Goal: Information Seeking & Learning: Find specific fact

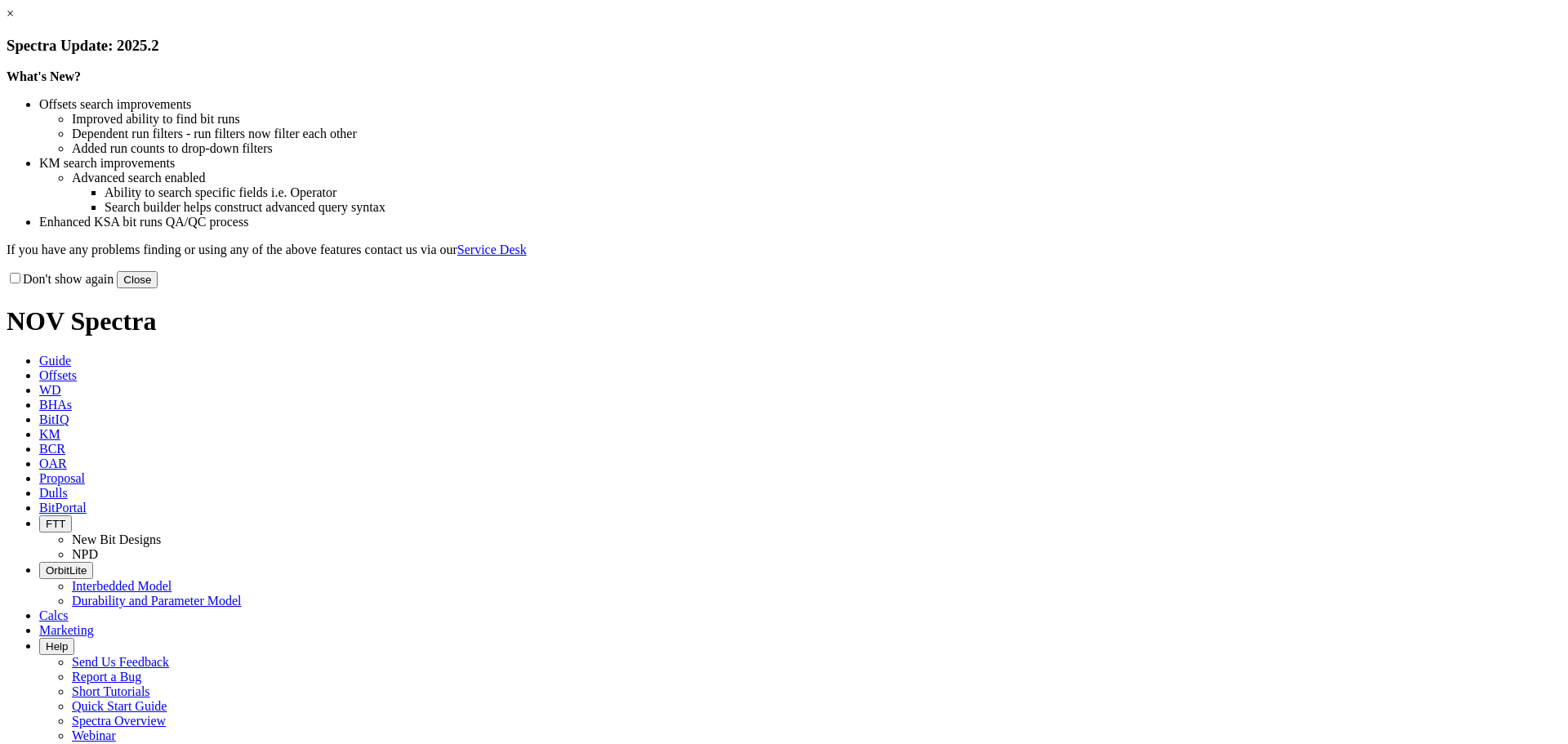
click at [158, 288] on button "Close" at bounding box center [137, 280] width 41 height 17
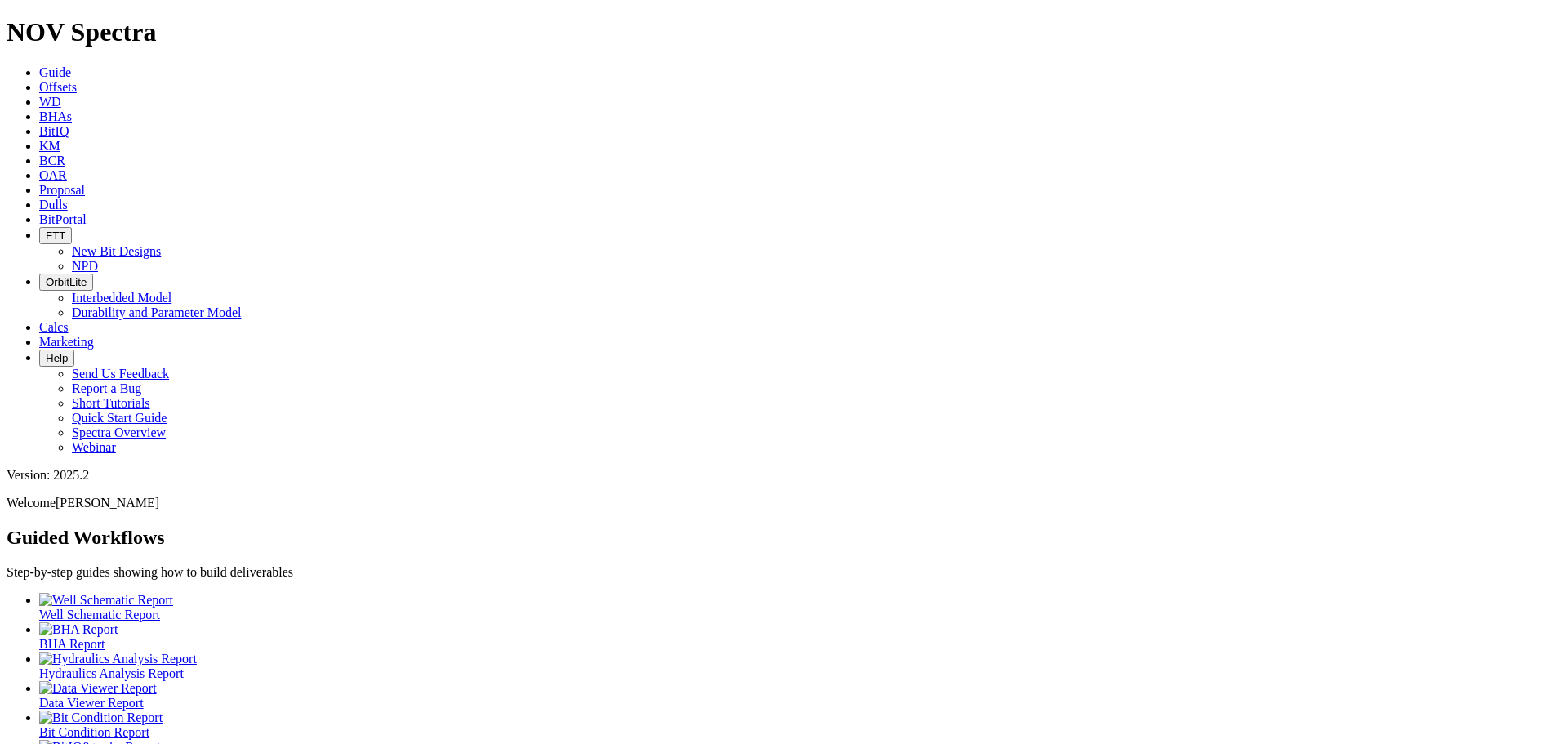
click at [60, 139] on link "KM" at bounding box center [50, 146] width 21 height 14
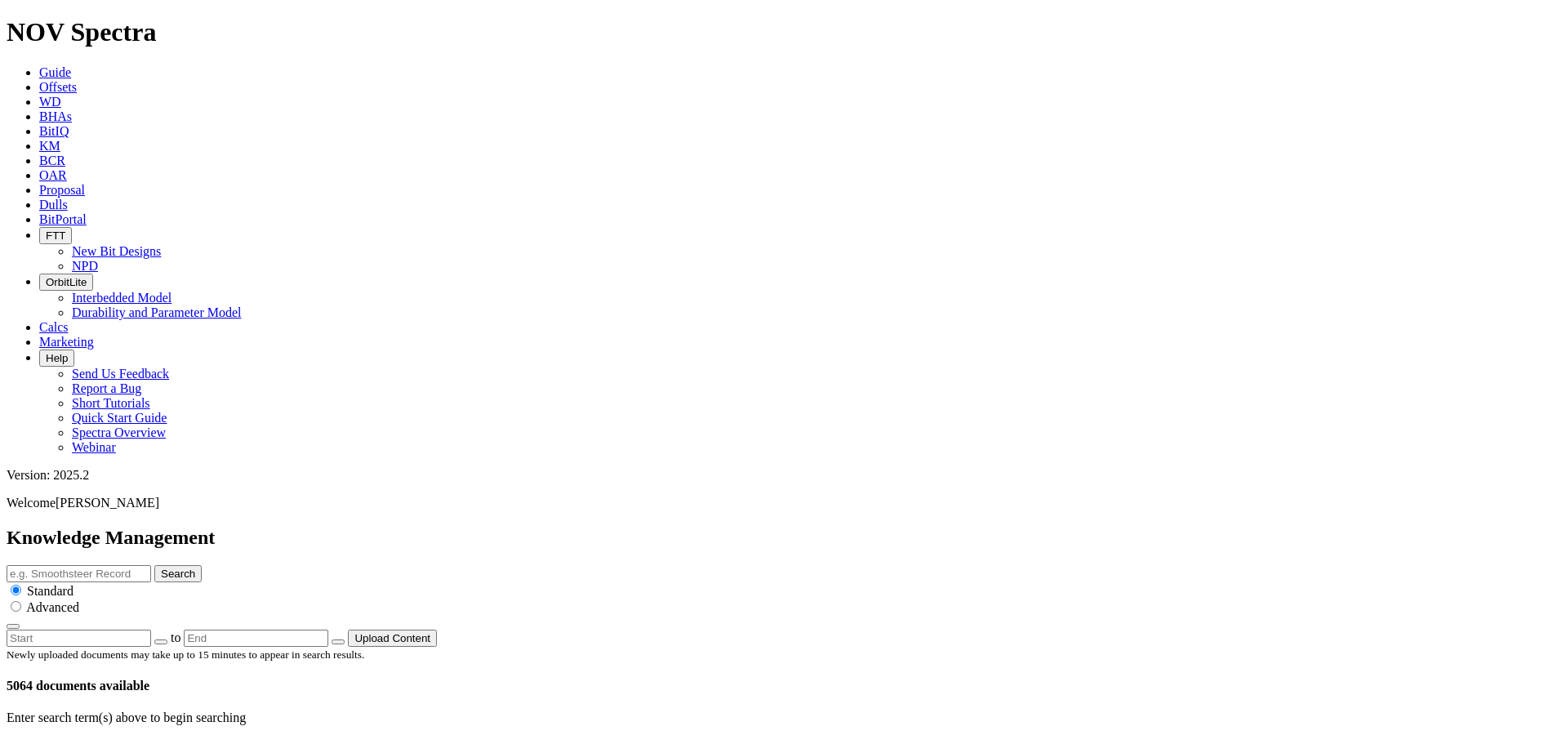
click at [151, 565] on input "text" at bounding box center [79, 574] width 145 height 17
type input "sabertooth"
click at [155, 565] on button "Search" at bounding box center [178, 574] width 47 height 17
click at [58, 743] on icon at bounding box center [58, 754] width 0 height 14
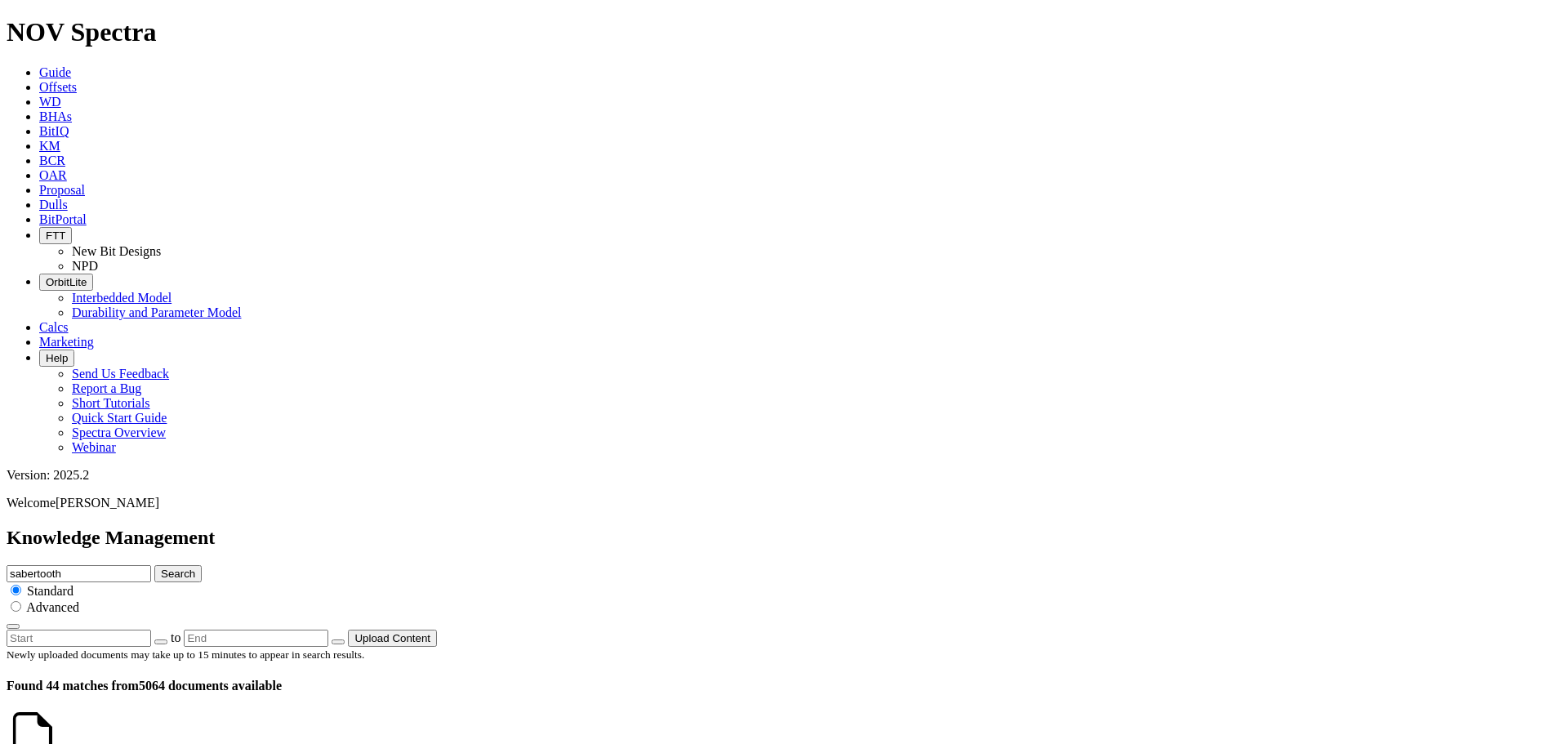
scroll to position [1634, 0]
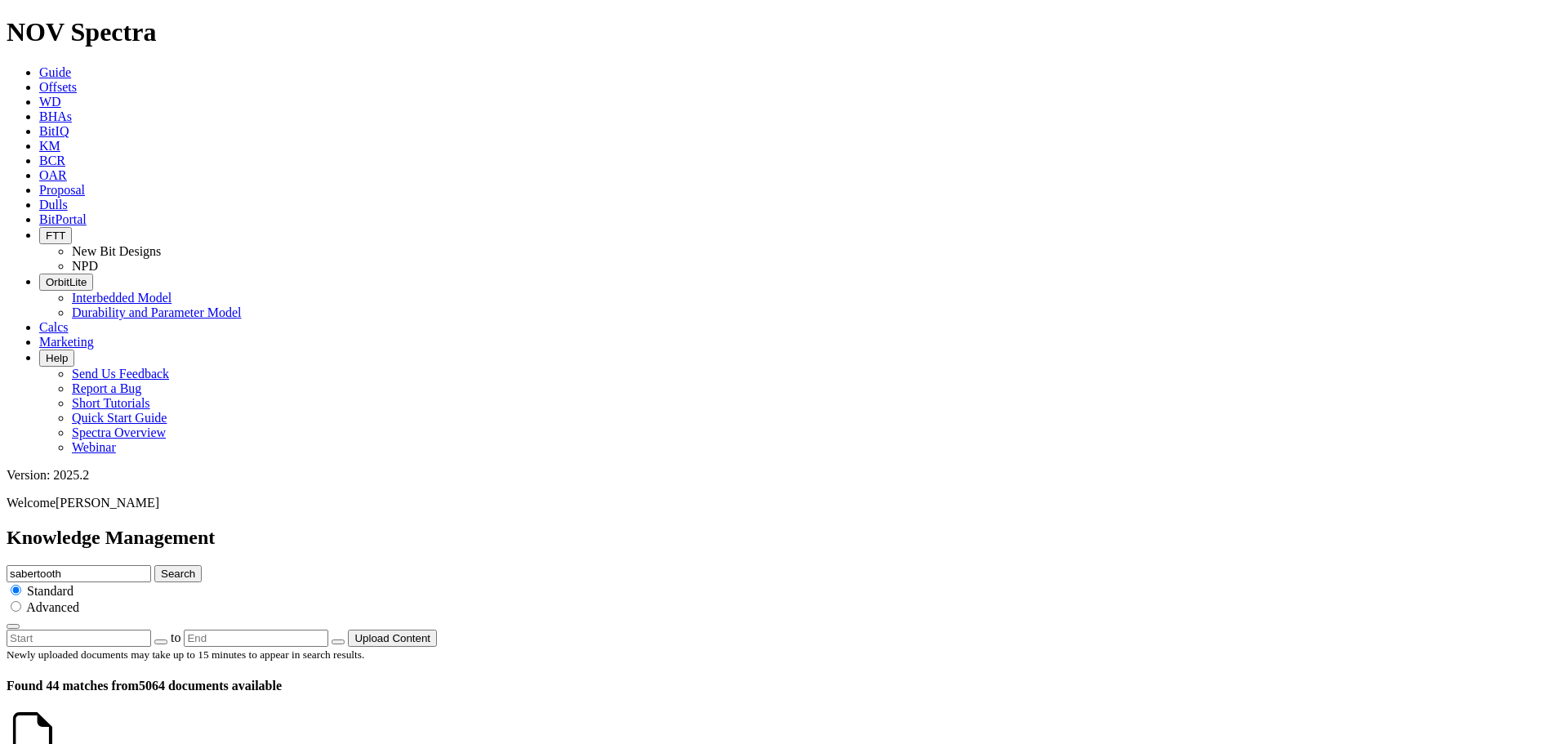
click at [141, 26] on h1 "NOV Spectra" at bounding box center [783, 32] width 1555 height 31
click at [27, 26] on h1 "NOV Spectra" at bounding box center [783, 32] width 1555 height 31
click at [39, 65] on icon at bounding box center [39, 72] width 0 height 14
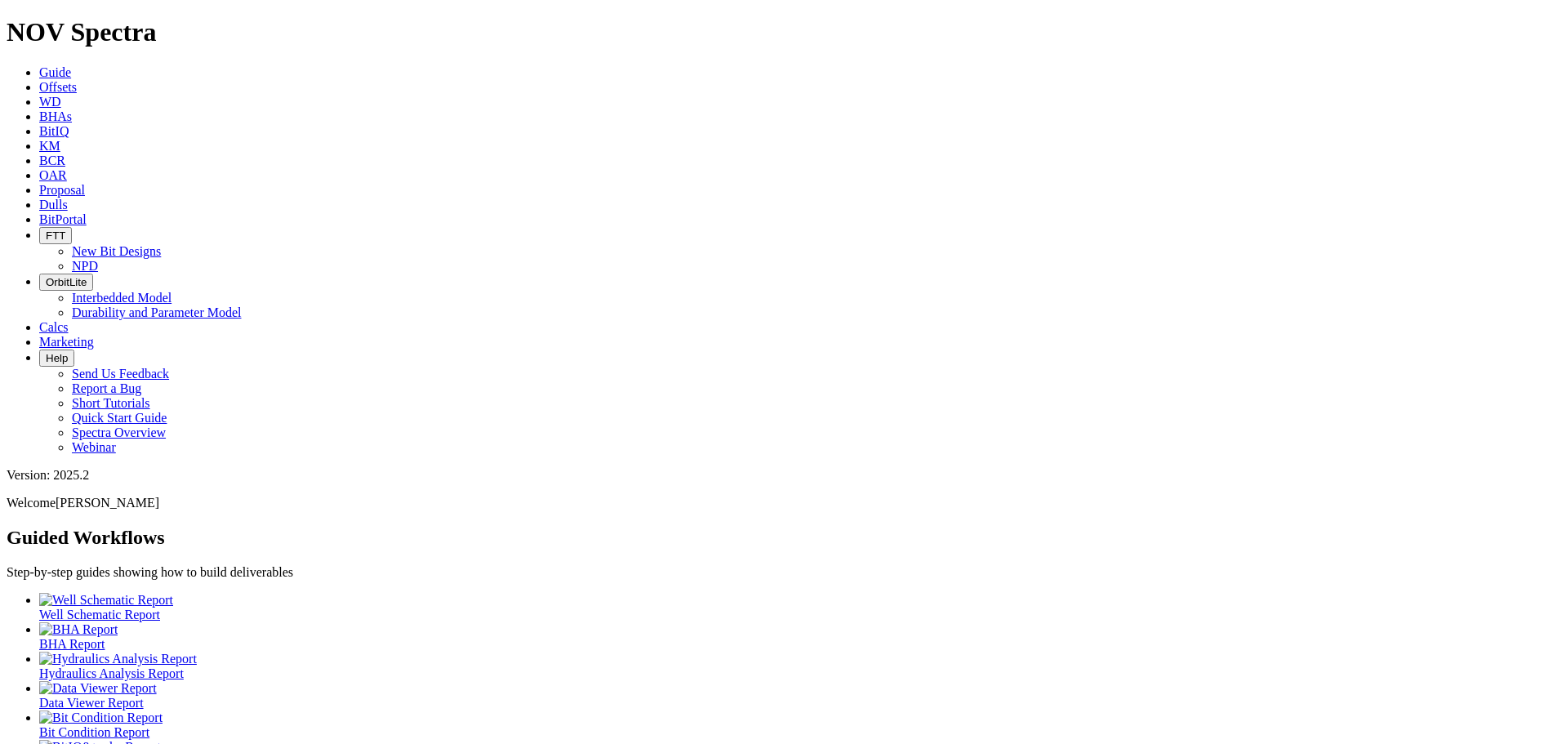
click at [39, 139] on icon at bounding box center [39, 146] width 0 height 14
